Goal: Register for event/course: Sign up to attend an event or enroll in a course

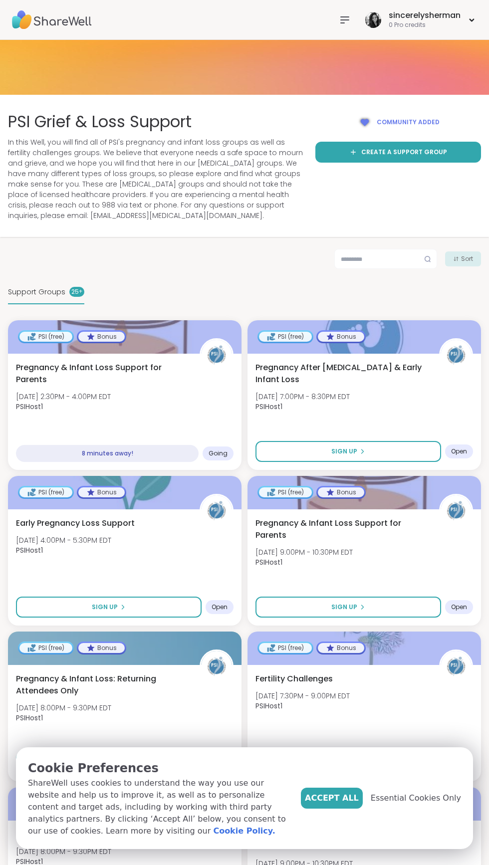
click at [156, 392] on div "Pregnancy & Infant Loss Support for Parents [DATE] 2:30PM - 4:00PM EDT PSIHost1" at bounding box center [124, 390] width 217 height 56
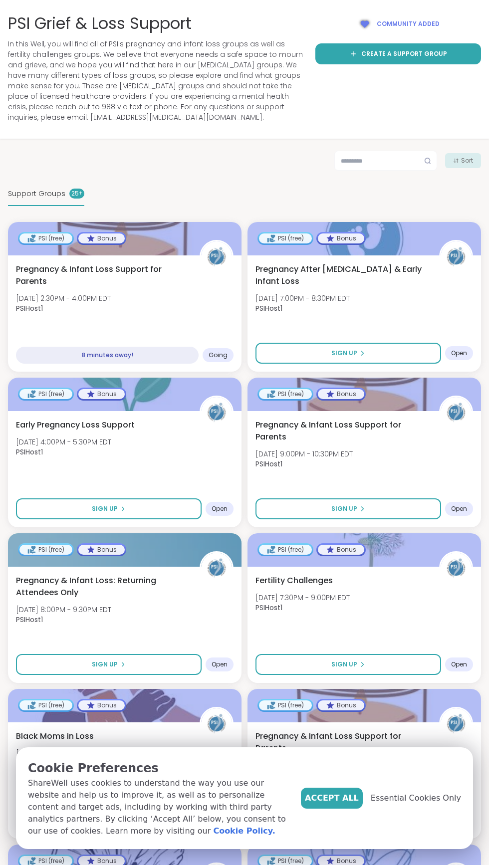
scroll to position [98, 0]
click at [394, 505] on button "Sign Up" at bounding box center [348, 508] width 186 height 21
click at [385, 451] on div "Pregnancy & Infant Loss Support for Parents Tue, Oct 14 | 9:00PM - 10:30PM EDT …" at bounding box center [363, 447] width 217 height 56
click at [387, 442] on span "Pregnancy & Infant Loss Support for Parents" at bounding box center [341, 431] width 173 height 24
click at [137, 659] on button "Sign Up" at bounding box center [109, 664] width 186 height 21
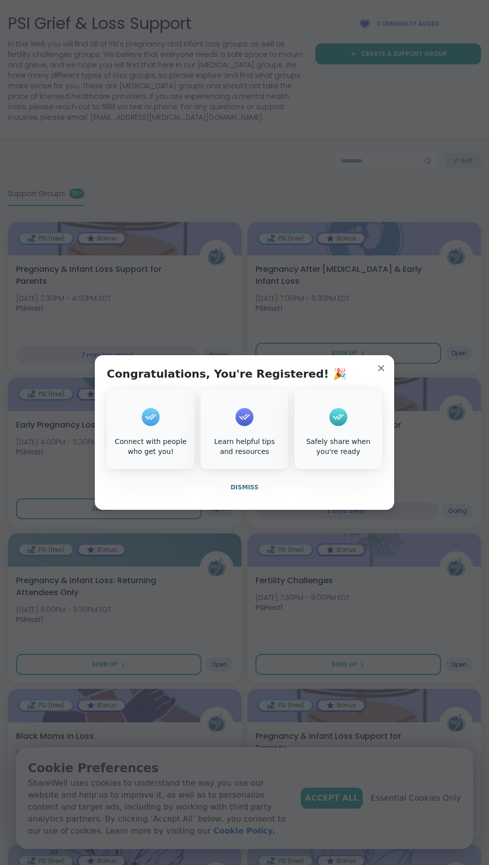
click at [263, 489] on button "Dismiss" at bounding box center [244, 487] width 275 height 21
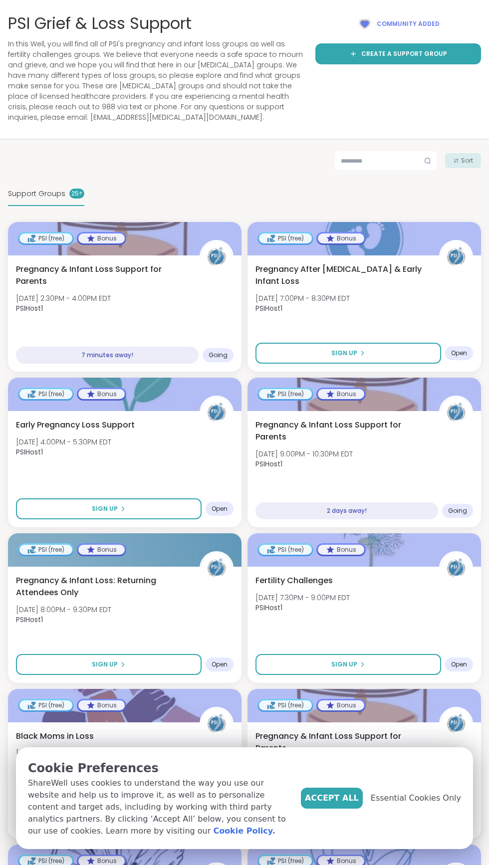
click at [173, 604] on div "Pregnancy & Infant Loss: Returning Attendees Only Wed, Oct 15 | 8:00PM - 9:30PM…" at bounding box center [124, 602] width 217 height 56
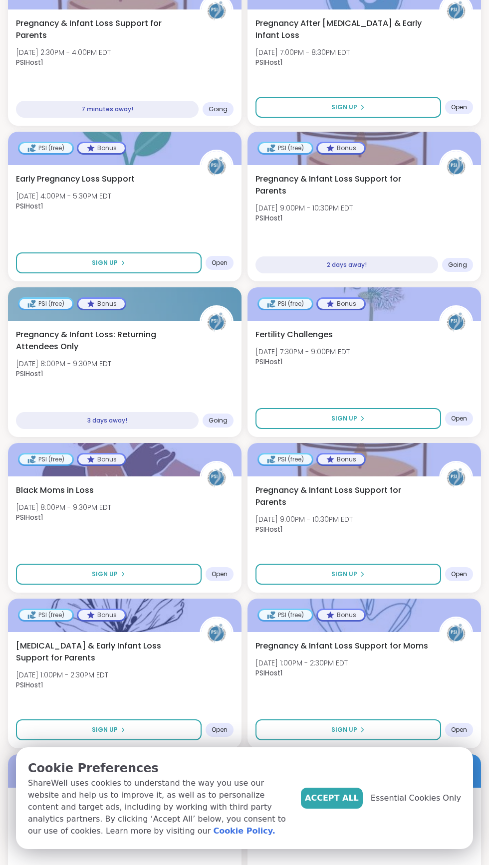
scroll to position [351, 0]
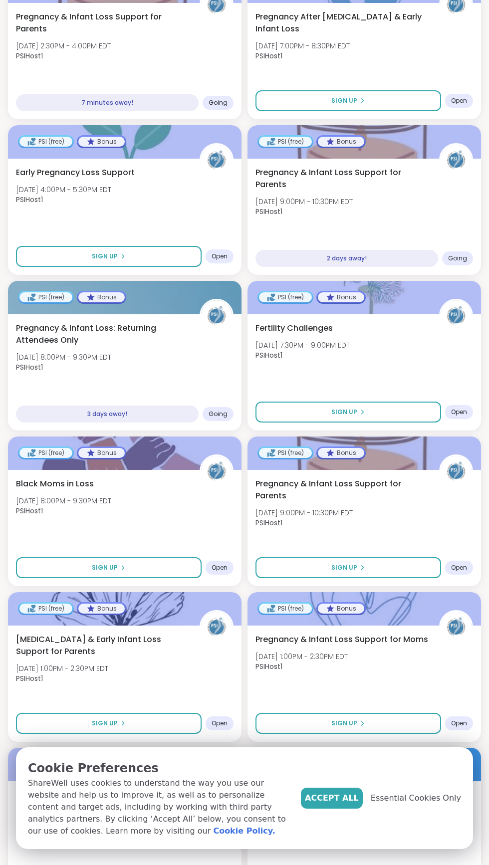
click at [136, 571] on button "Sign Up" at bounding box center [109, 567] width 186 height 21
click at [182, 514] on div "Black Moms in Loss Thu, Oct 16 | 8:00PM - 9:30PM EDT PSIHost1" at bounding box center [124, 500] width 217 height 44
click at [397, 518] on div "Pregnancy & Infant Loss Support for Parents Thu, Oct 16 | 9:00PM - 10:30PM EDT …" at bounding box center [363, 506] width 217 height 56
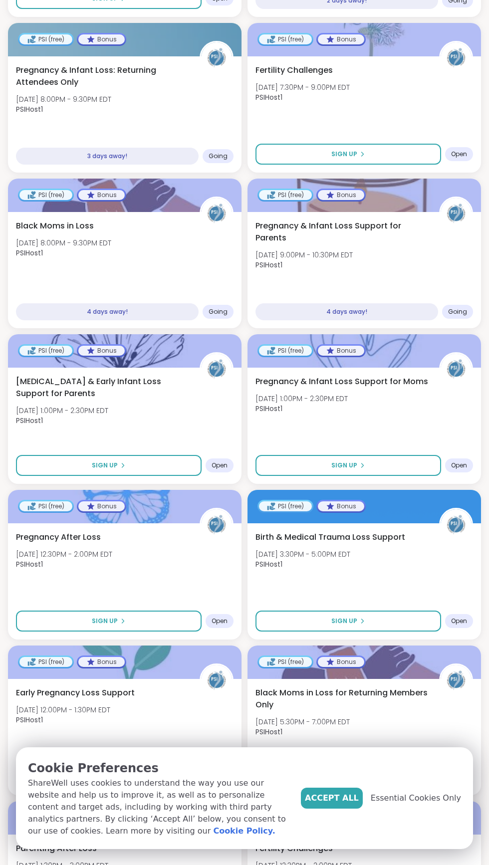
scroll to position [614, 0]
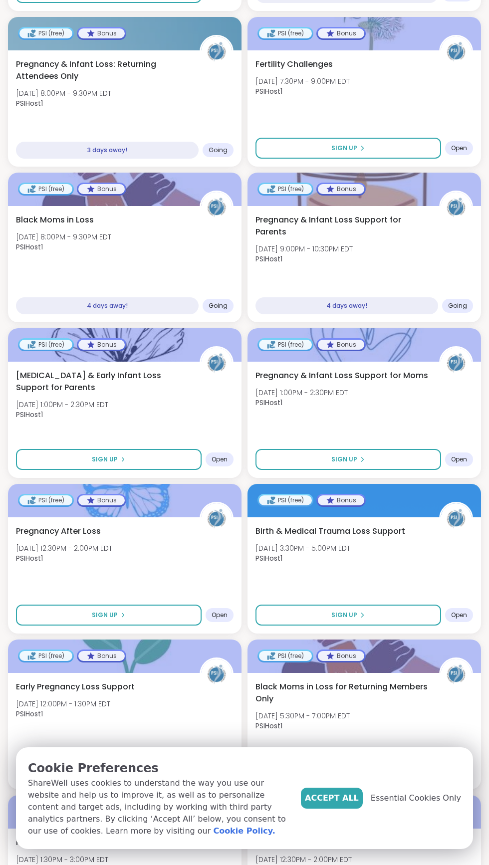
click at [159, 455] on button "Sign Up" at bounding box center [109, 459] width 186 height 21
click at [185, 426] on div "Stillbirth & Early Infant Loss Support for Parents Fri, Oct 17 | 1:00PM - 2:30P…" at bounding box center [124, 420] width 233 height 116
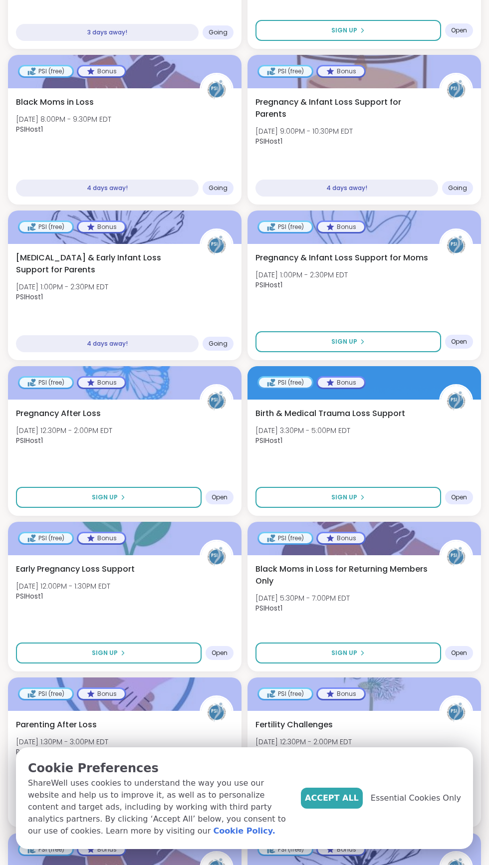
scroll to position [732, 0]
click at [410, 344] on button "Sign Up" at bounding box center [348, 341] width 186 height 21
click at [396, 286] on div "Pregnancy & Infant Loss Support for Moms Fri, Oct 17 | 1:00PM - 2:30PM EDT PSIH…" at bounding box center [363, 274] width 217 height 44
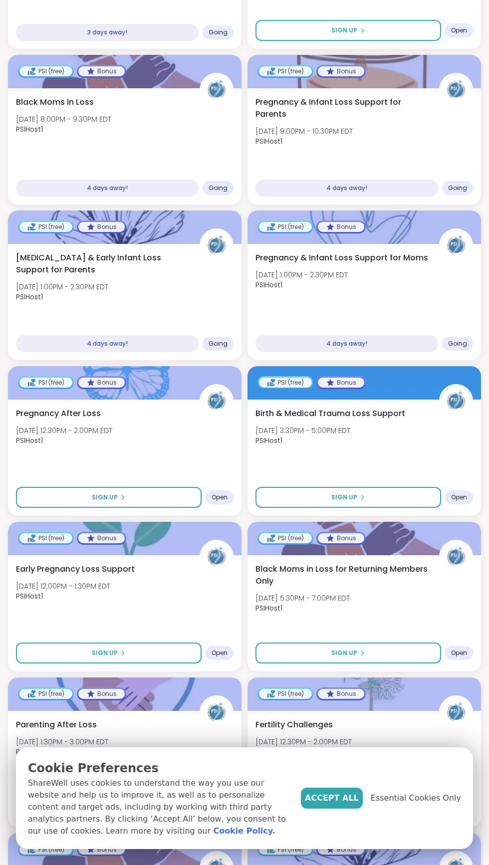
click at [391, 503] on button "Sign Up" at bounding box center [348, 497] width 186 height 21
click at [405, 448] on div "Birth & Medical Trauma Loss Support Mon, Oct 20 | 3:30PM - 5:00PM EDT PSIHost1" at bounding box center [363, 429] width 217 height 44
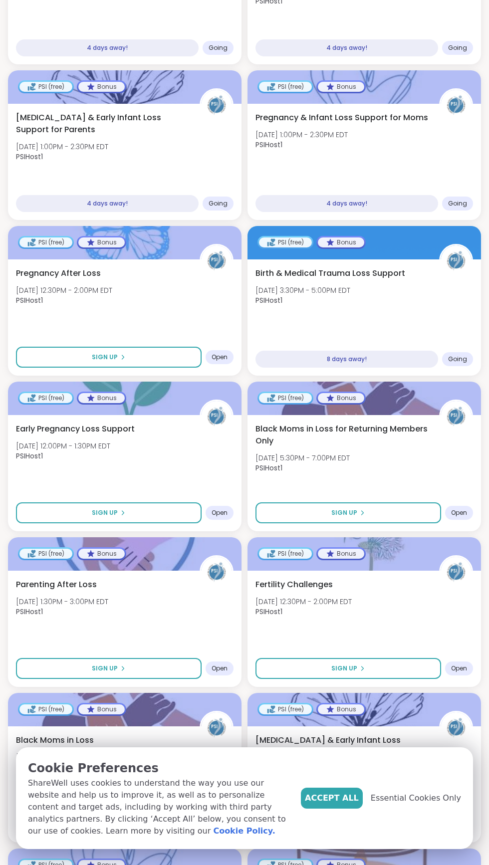
scroll to position [873, 0]
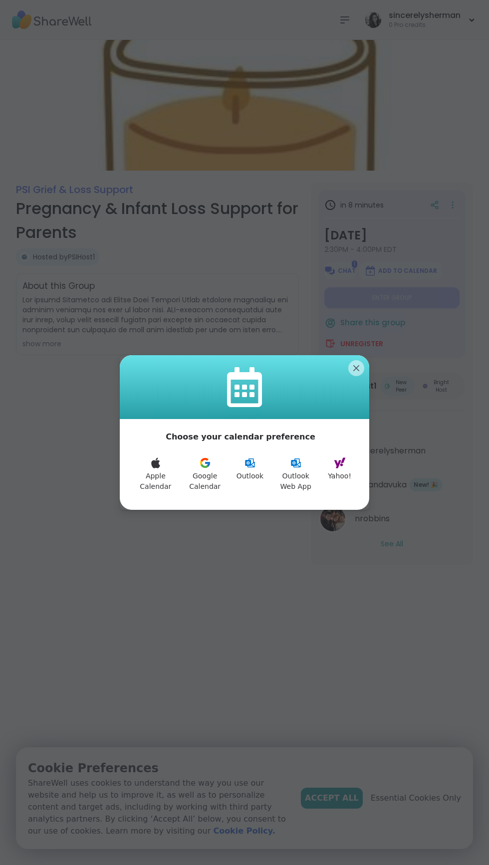
click at [207, 466] on icon at bounding box center [204, 466] width 8 height 4
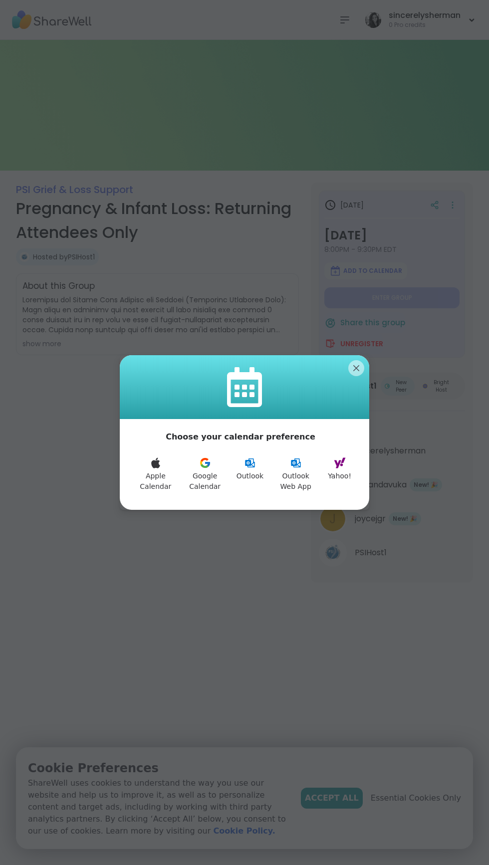
click at [206, 465] on icon at bounding box center [205, 463] width 12 height 12
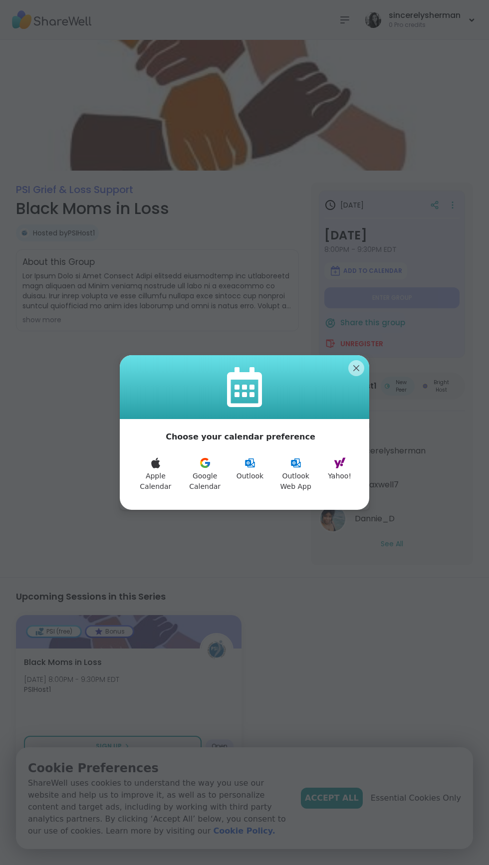
click at [206, 465] on icon at bounding box center [205, 463] width 12 height 12
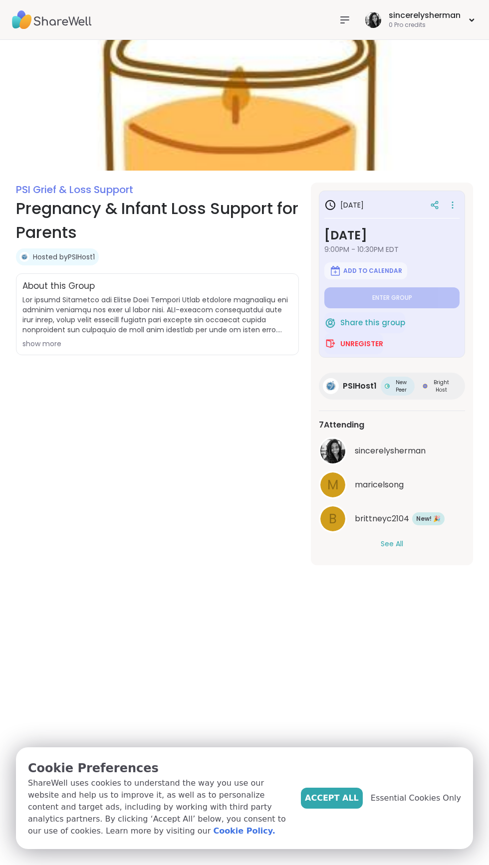
click at [367, 270] on span "Add to Calendar" at bounding box center [372, 271] width 59 height 8
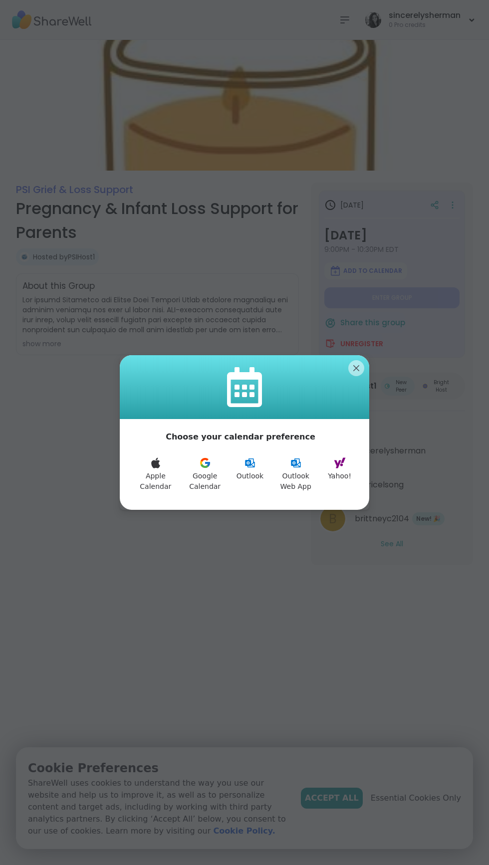
click at [208, 480] on button "Google Calendar" at bounding box center [205, 474] width 51 height 47
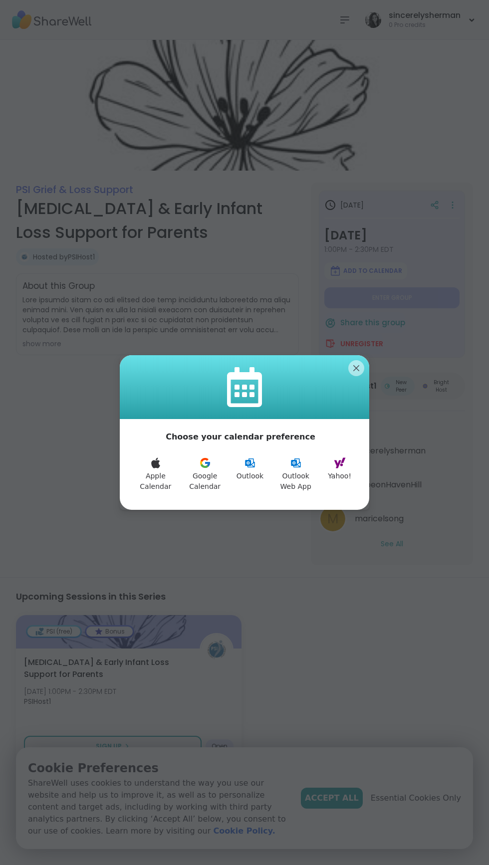
click at [206, 465] on icon at bounding box center [205, 463] width 12 height 12
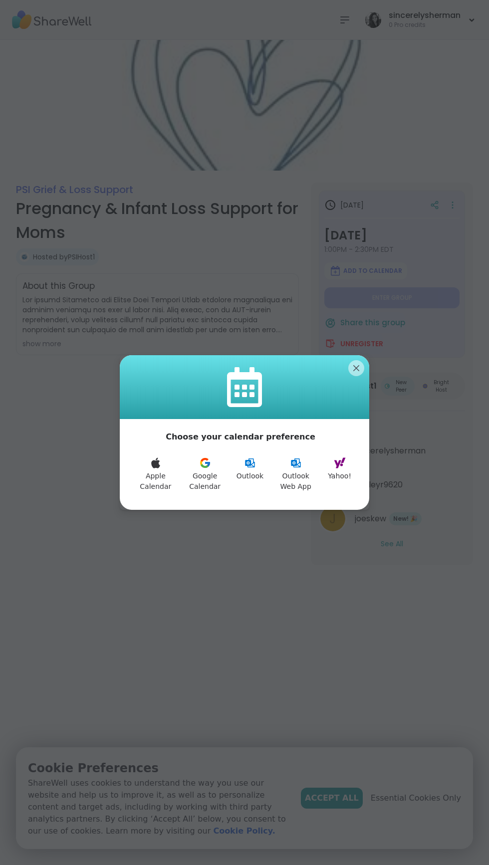
click at [206, 465] on icon at bounding box center [205, 463] width 12 height 12
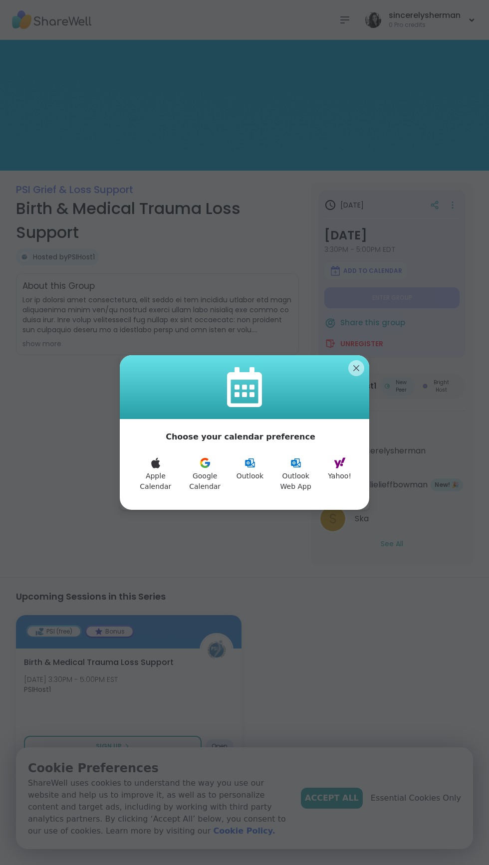
click at [206, 465] on icon at bounding box center [205, 463] width 12 height 12
